Goal: Task Accomplishment & Management: Manage account settings

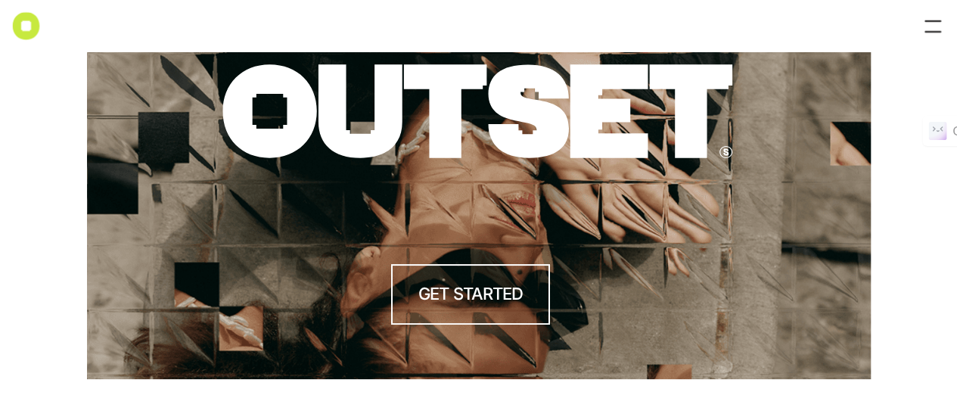
click at [954, 33] on nav at bounding box center [478, 26] width 957 height 52
click at [937, 29] on div at bounding box center [933, 26] width 24 height 24
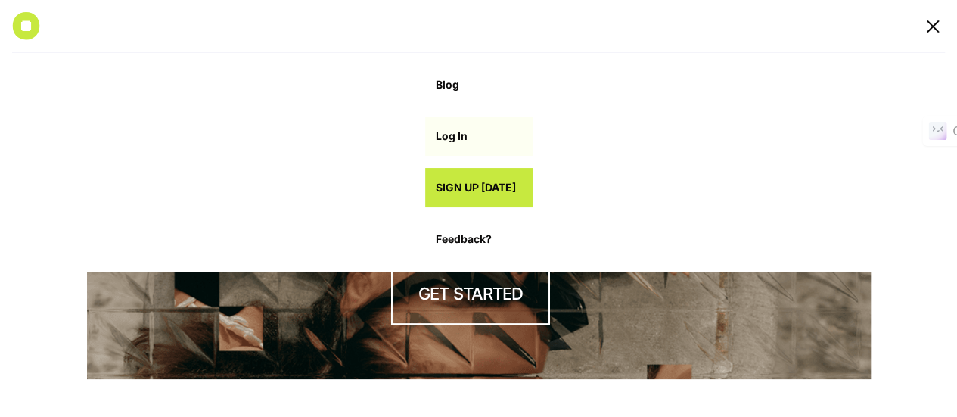
click at [451, 151] on link "Log In" at bounding box center [478, 136] width 107 height 39
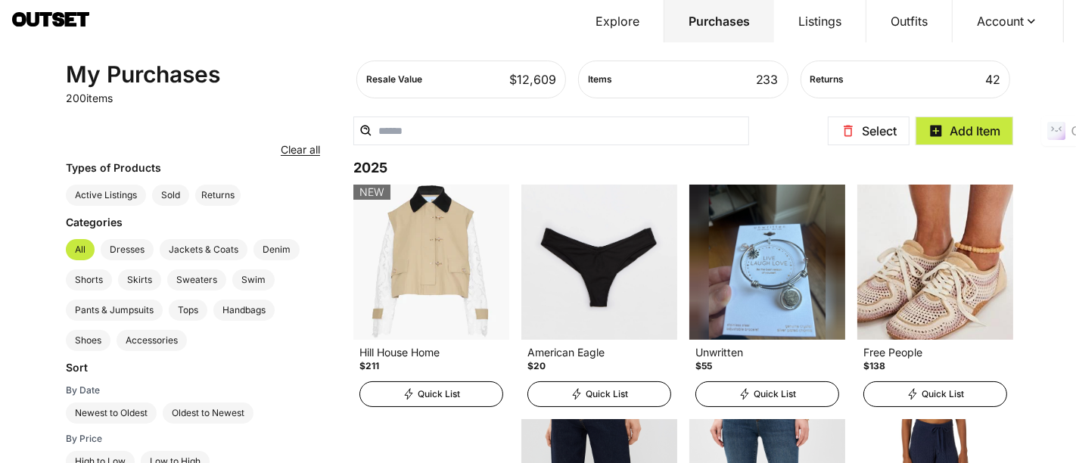
click at [1022, 26] on button "Account" at bounding box center [1008, 21] width 111 height 42
click at [804, 26] on button "Listings" at bounding box center [820, 21] width 92 height 42
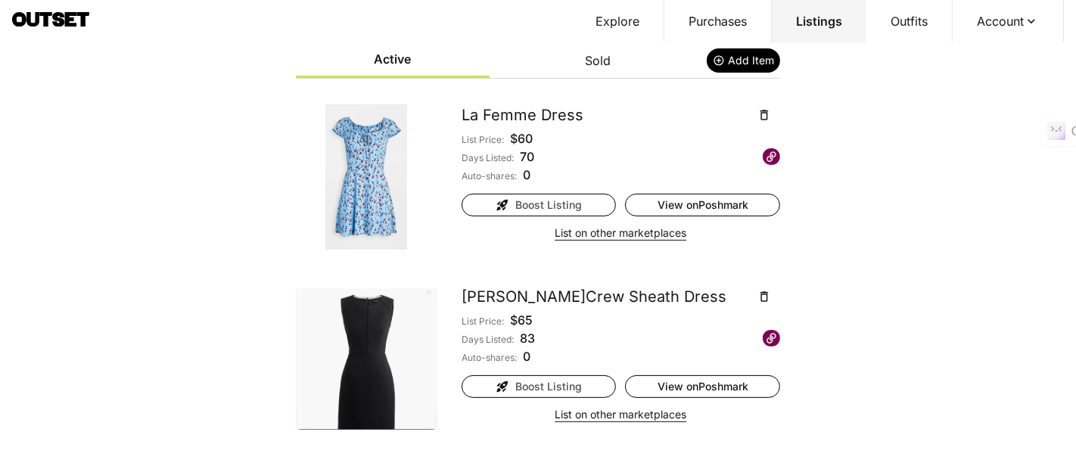
scroll to position [227, 0]
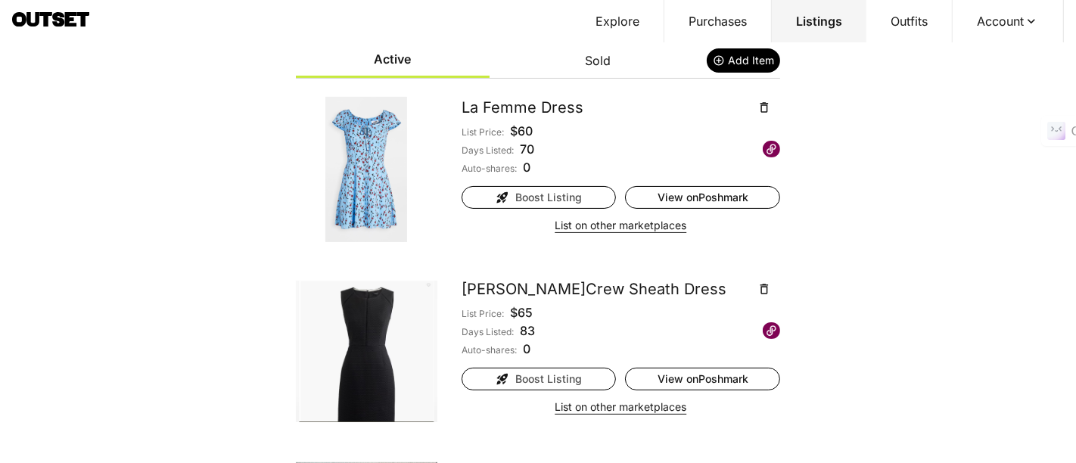
click at [562, 230] on button "List on other marketplaces" at bounding box center [621, 225] width 132 height 21
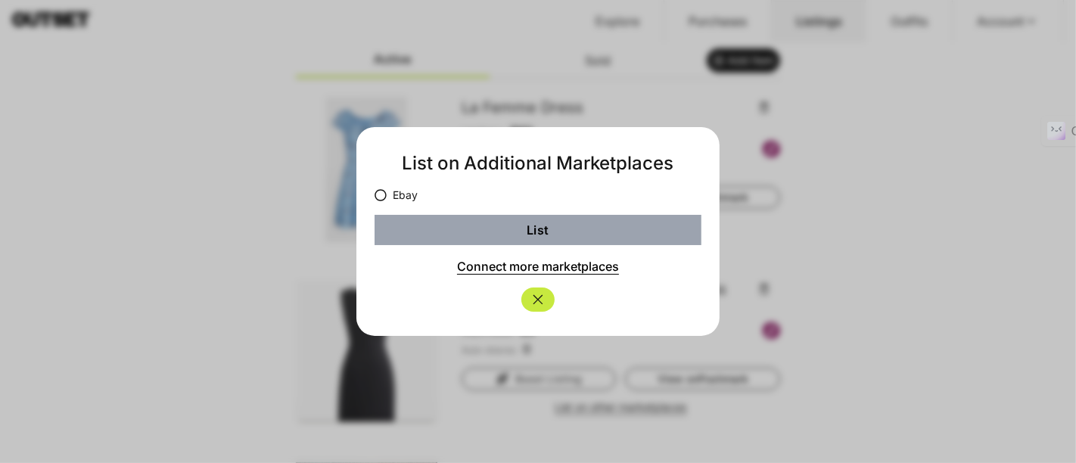
click at [898, 177] on div at bounding box center [538, 231] width 1076 height 463
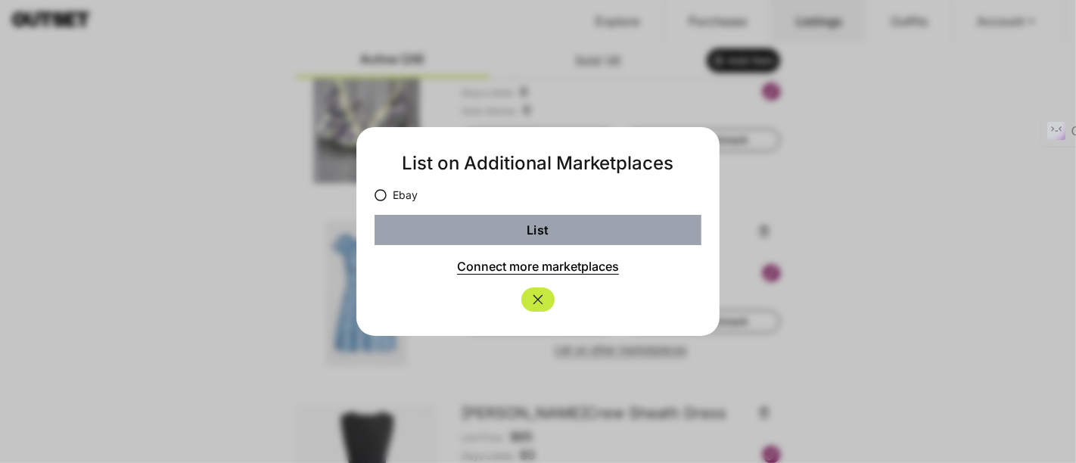
scroll to position [350, 0]
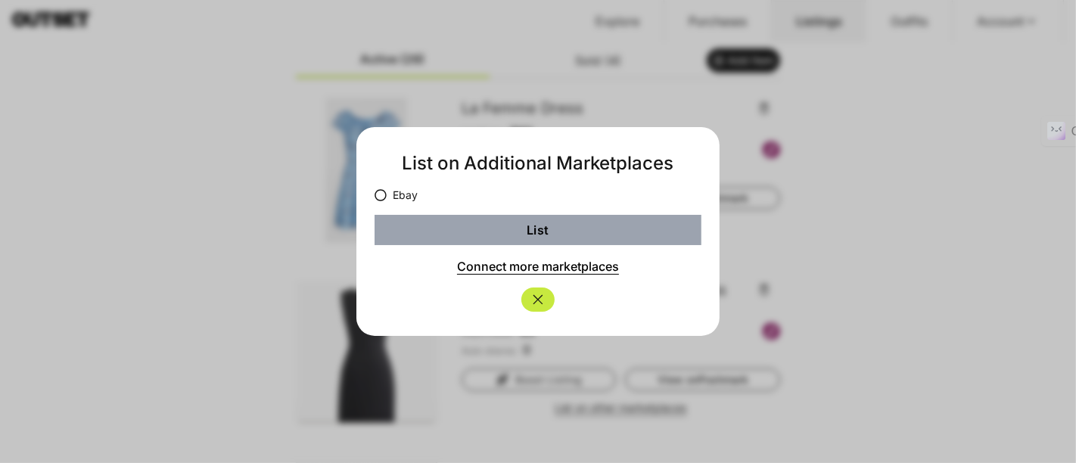
click at [683, 91] on div at bounding box center [538, 231] width 1076 height 463
click at [533, 293] on icon "Close" at bounding box center [538, 299] width 15 height 15
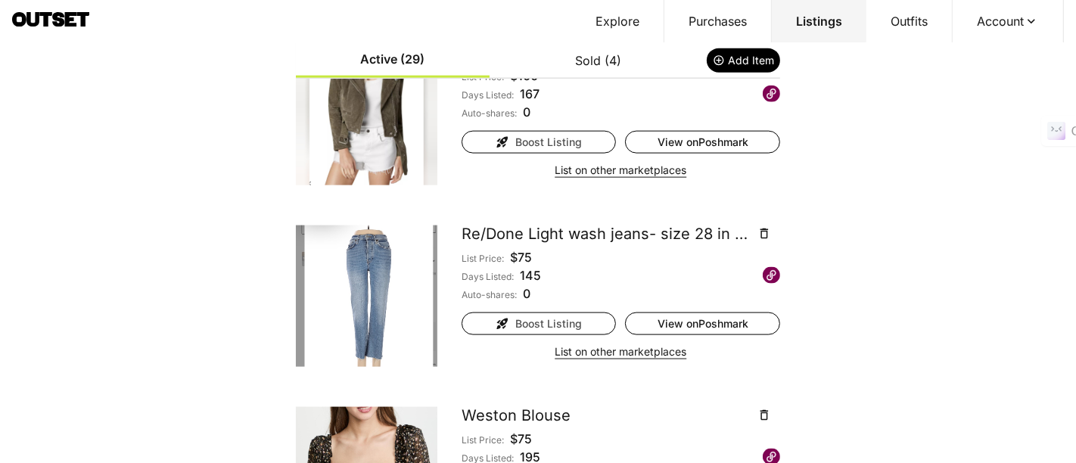
scroll to position [1680, 0]
